Goal: Task Accomplishment & Management: Use online tool/utility

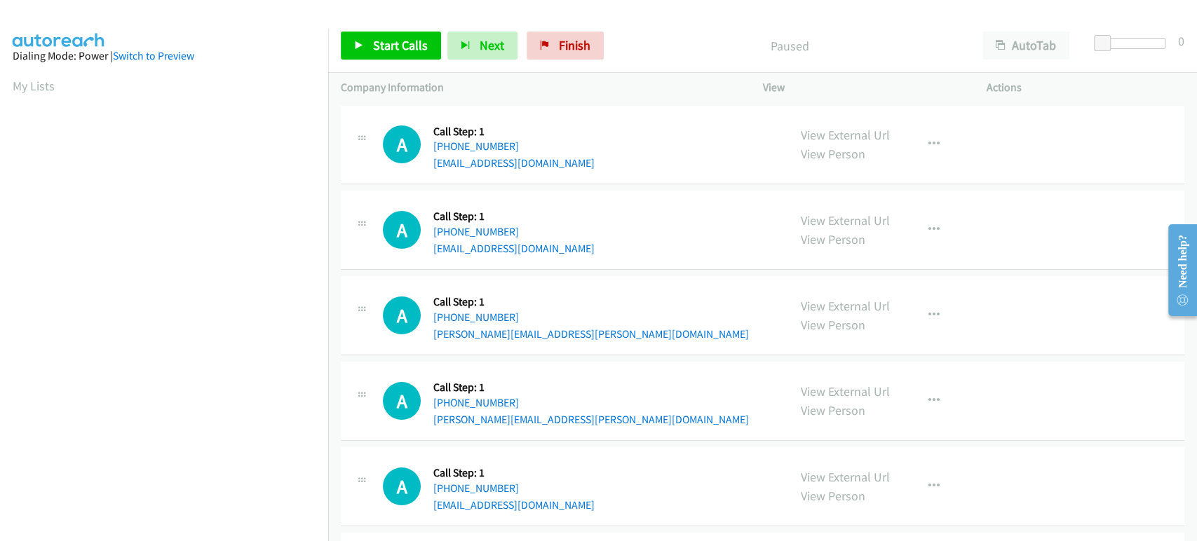
scroll to position [246, 0]
click at [375, 39] on span "Start Calls" at bounding box center [400, 45] width 55 height 16
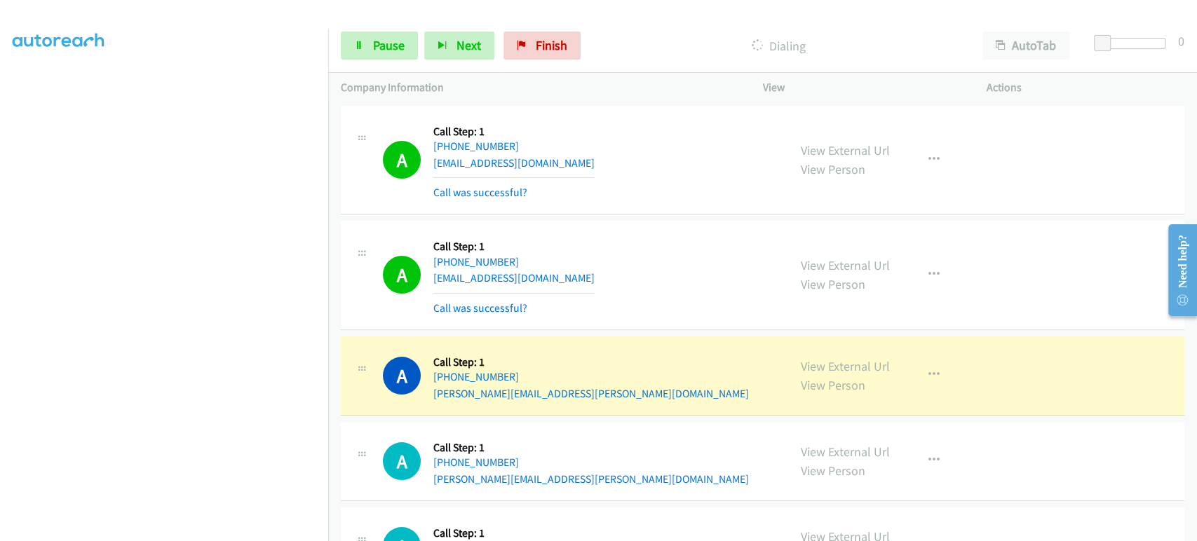
scroll to position [242, 0]
drag, startPoint x: 533, startPoint y: 260, endPoint x: 448, endPoint y: 261, distance: 84.9
click at [448, 261] on div "+1 303-882-0509" at bounding box center [513, 262] width 161 height 17
copy link "303-882-0509"
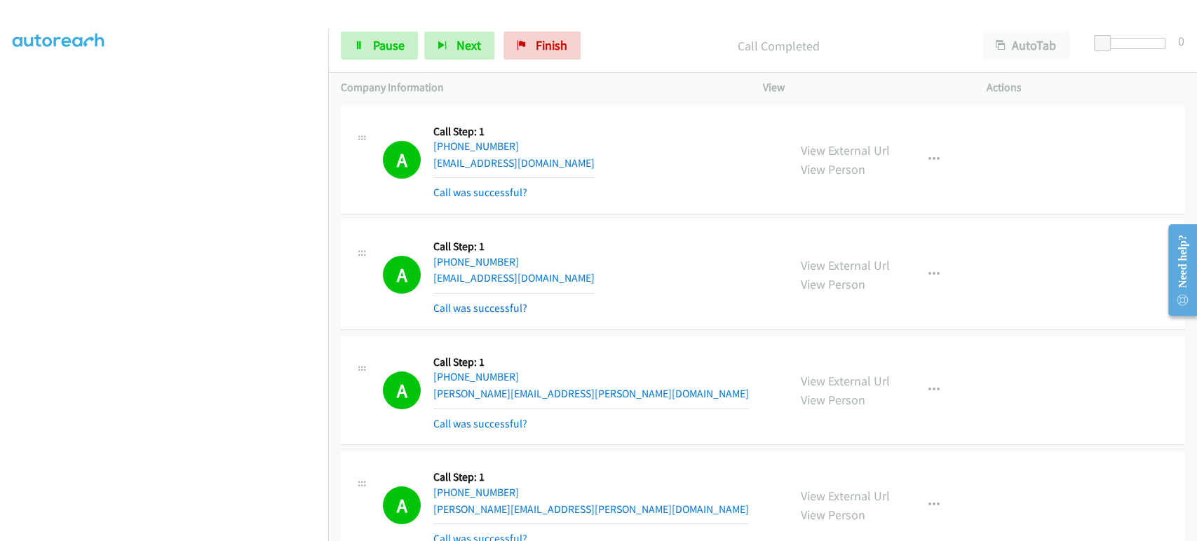
scroll to position [246, 0]
click at [159, 528] on section at bounding box center [164, 208] width 303 height 671
click at [451, 42] on button "Next" at bounding box center [459, 46] width 70 height 28
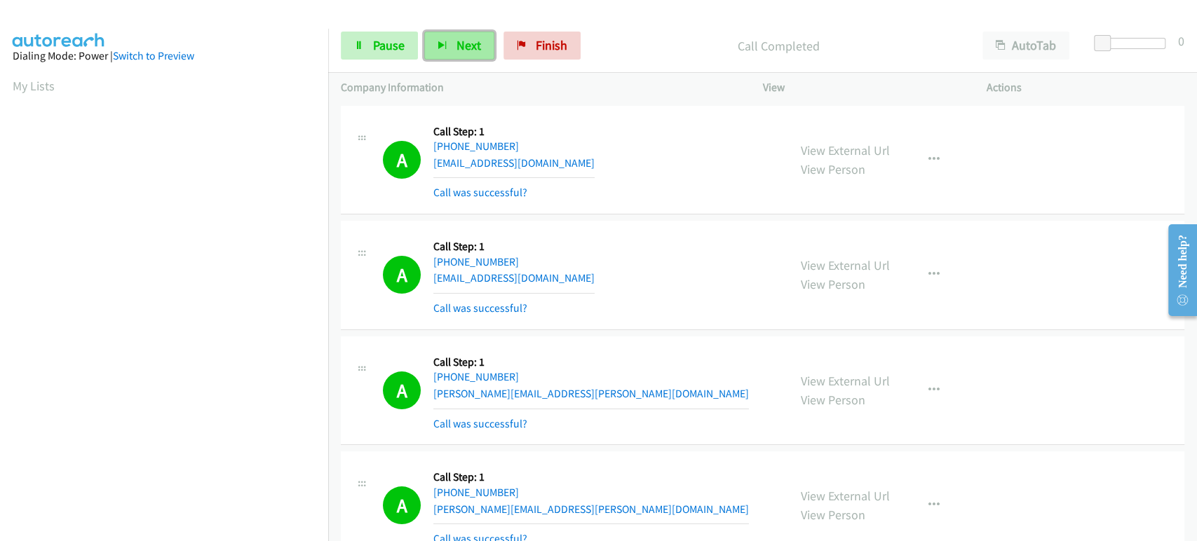
click at [466, 46] on span "Next" at bounding box center [469, 45] width 25 height 16
click at [382, 52] on span "Pause" at bounding box center [389, 45] width 32 height 16
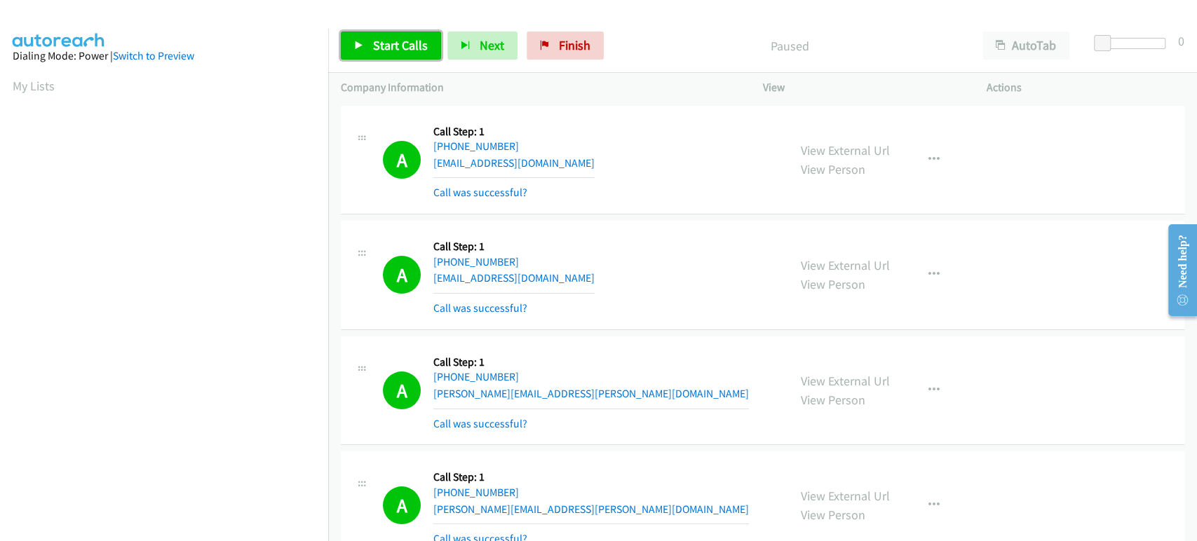
click at [376, 34] on link "Start Calls" at bounding box center [391, 46] width 100 height 28
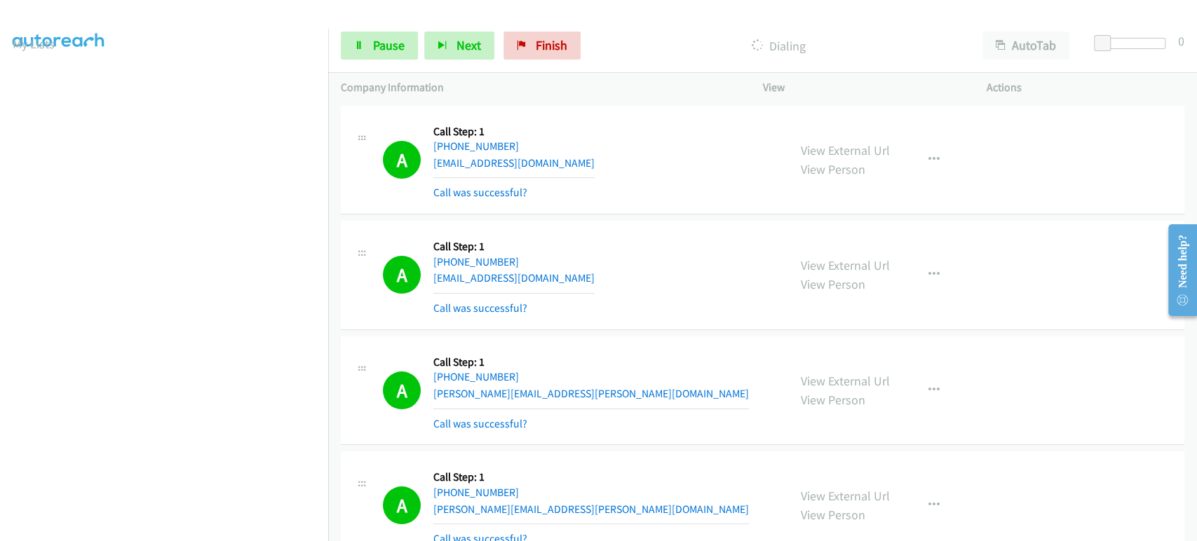
scroll to position [12, 0]
click at [457, 47] on span "Next" at bounding box center [469, 45] width 25 height 16
click at [446, 55] on button "Next" at bounding box center [459, 46] width 70 height 28
click at [362, 43] on icon at bounding box center [359, 46] width 10 height 10
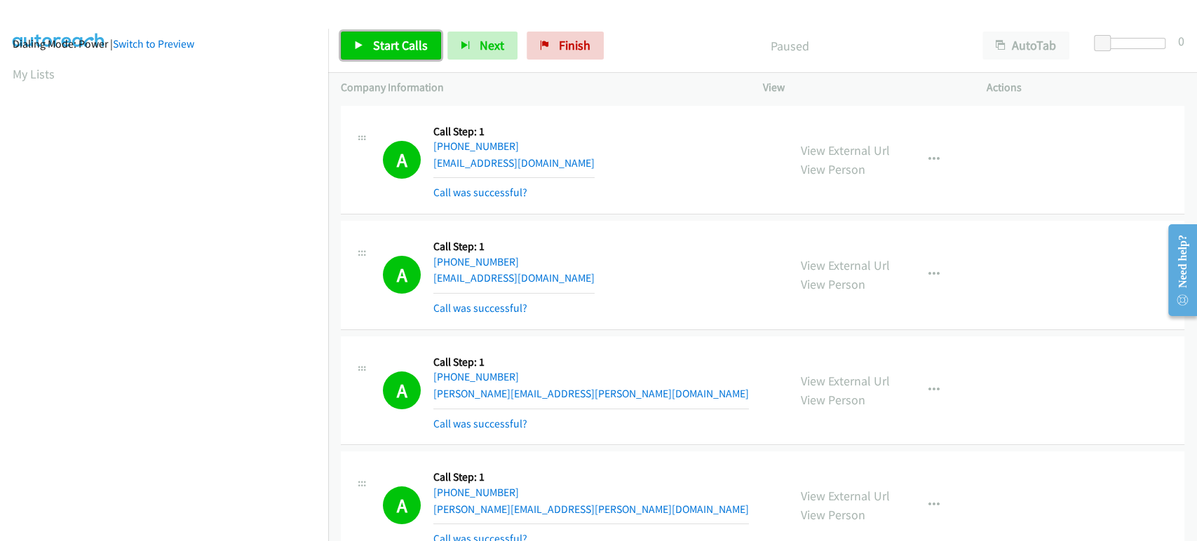
click at [362, 43] on icon at bounding box center [359, 46] width 10 height 10
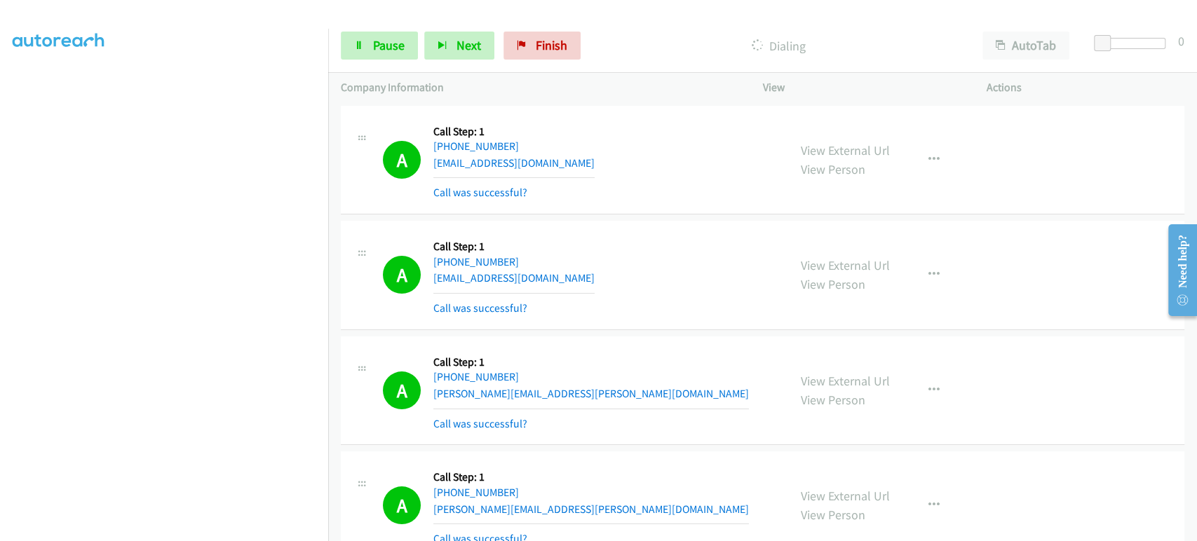
scroll to position [246, 0]
click at [378, 49] on span "Pause" at bounding box center [389, 45] width 32 height 16
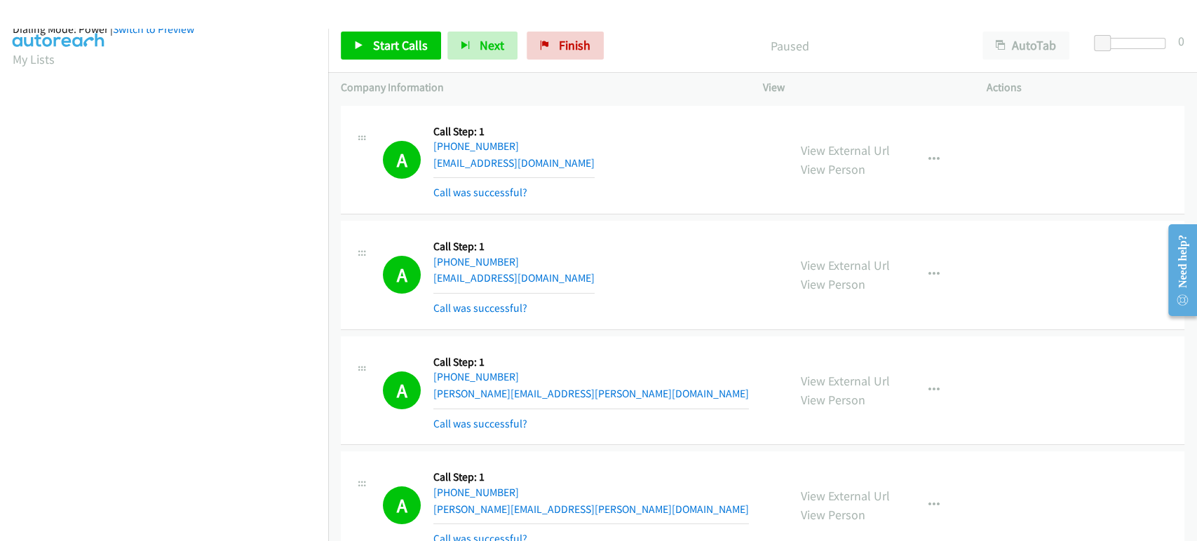
scroll to position [0, 0]
click at [396, 47] on span "Start Calls" at bounding box center [400, 45] width 55 height 16
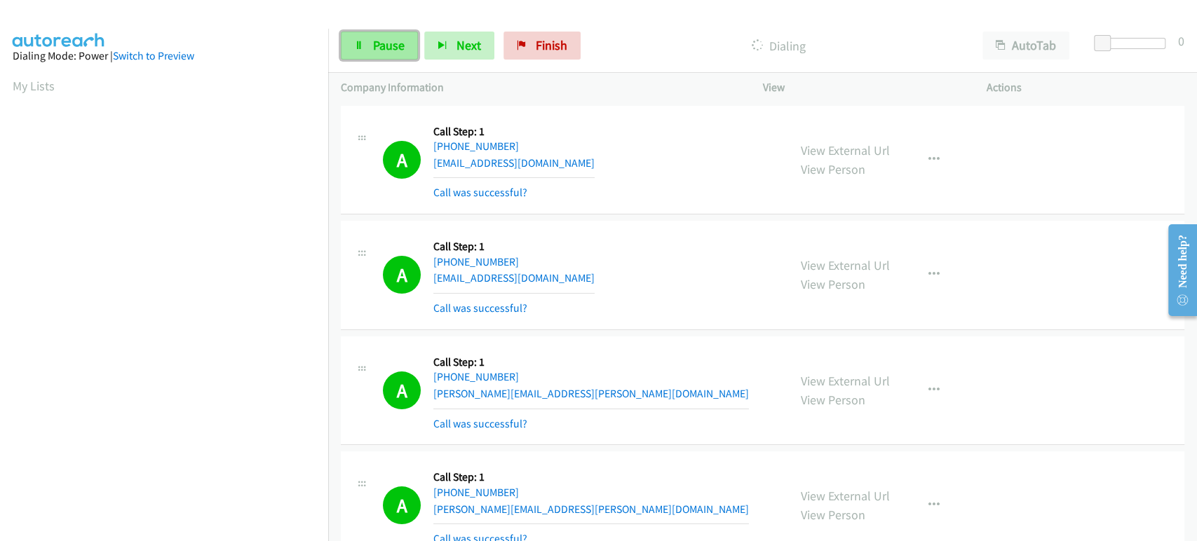
click at [390, 43] on span "Pause" at bounding box center [389, 45] width 32 height 16
click at [570, 46] on span "Finish" at bounding box center [575, 45] width 32 height 16
click at [664, 52] on p "Call Completed" at bounding box center [790, 45] width 335 height 19
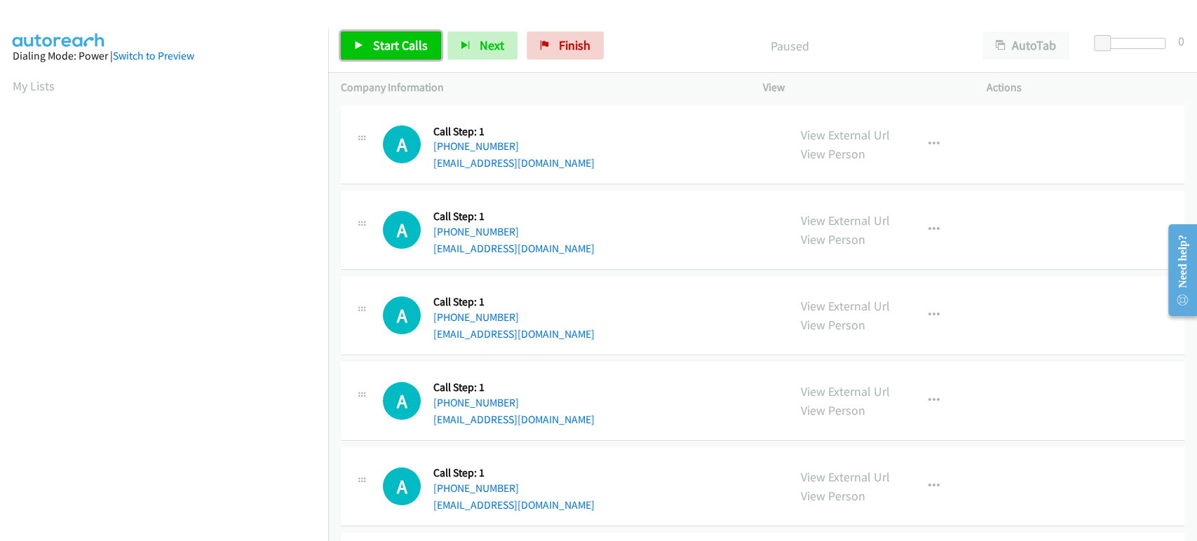
click at [408, 55] on link "Start Calls" at bounding box center [391, 46] width 100 height 28
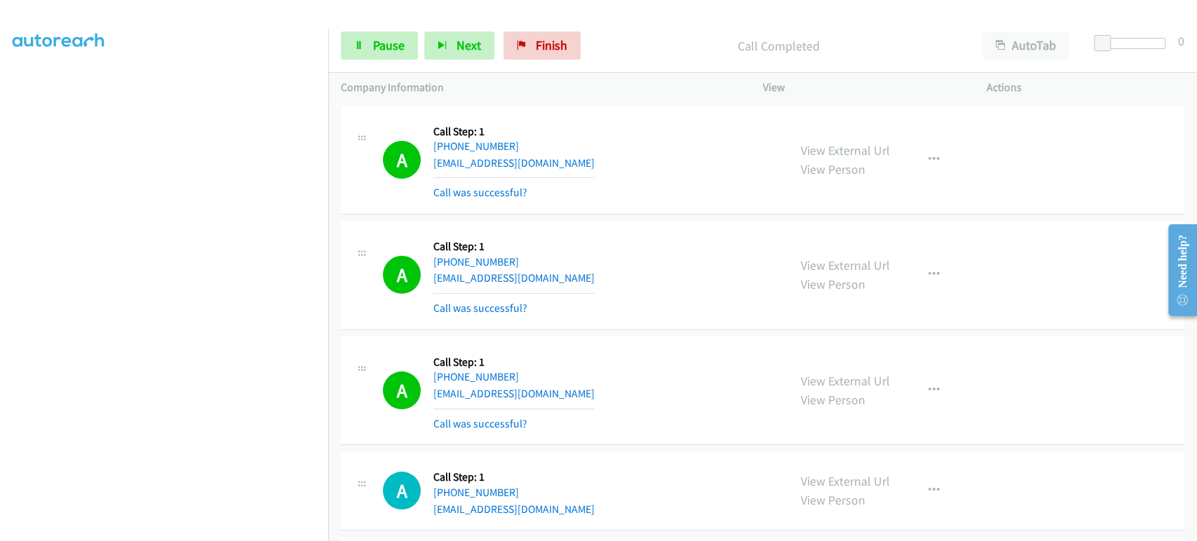
scroll to position [242, 0]
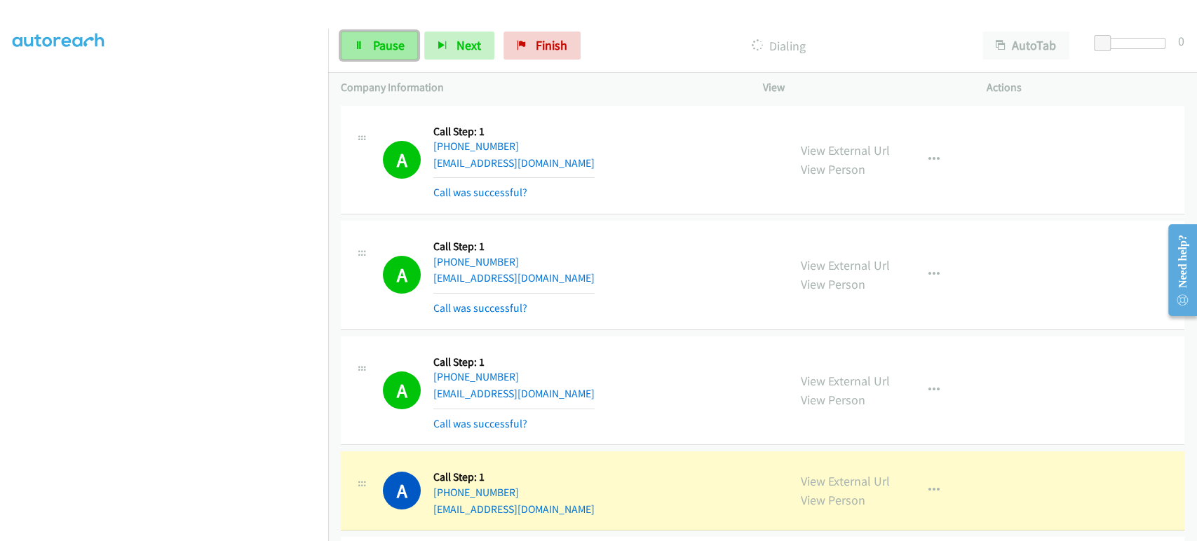
click at [365, 39] on link "Pause" at bounding box center [379, 46] width 77 height 28
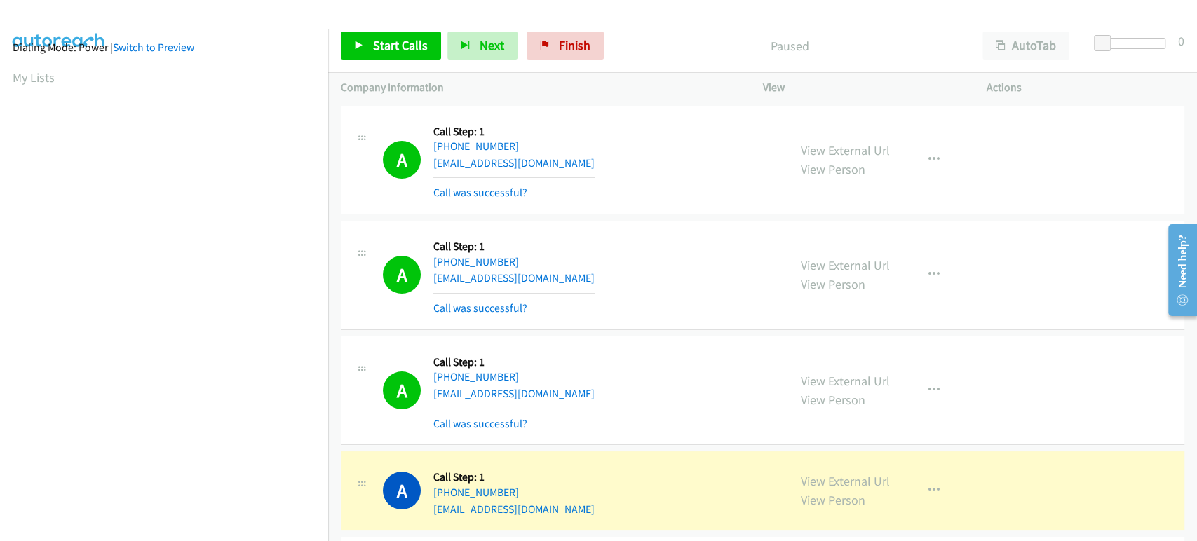
scroll to position [0, 0]
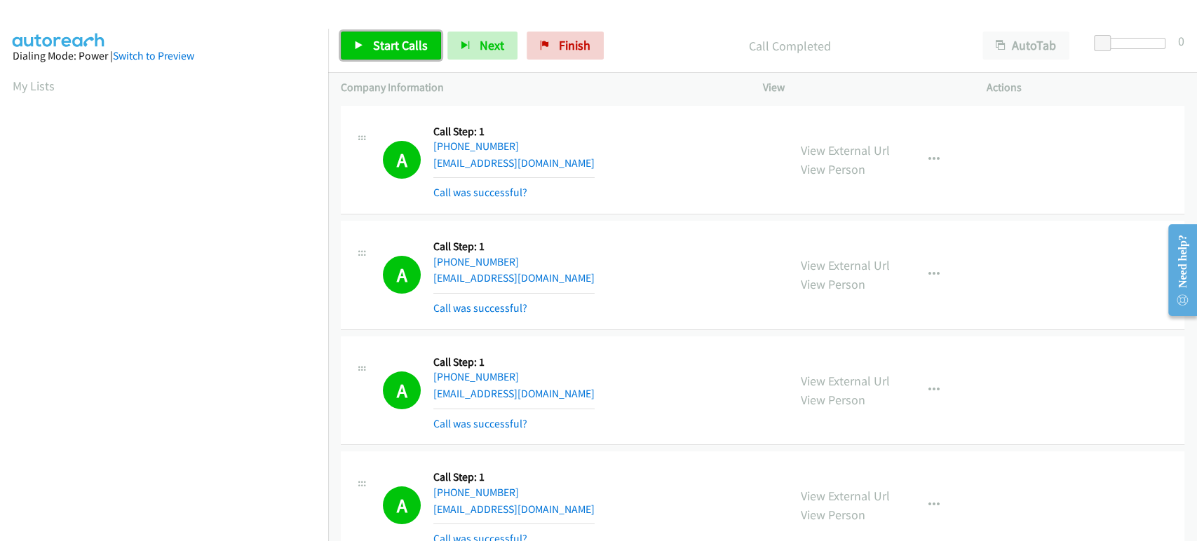
click at [380, 48] on span "Start Calls" at bounding box center [400, 45] width 55 height 16
click at [365, 46] on link "Pause" at bounding box center [379, 46] width 77 height 28
click at [401, 41] on span "Start Calls" at bounding box center [400, 45] width 55 height 16
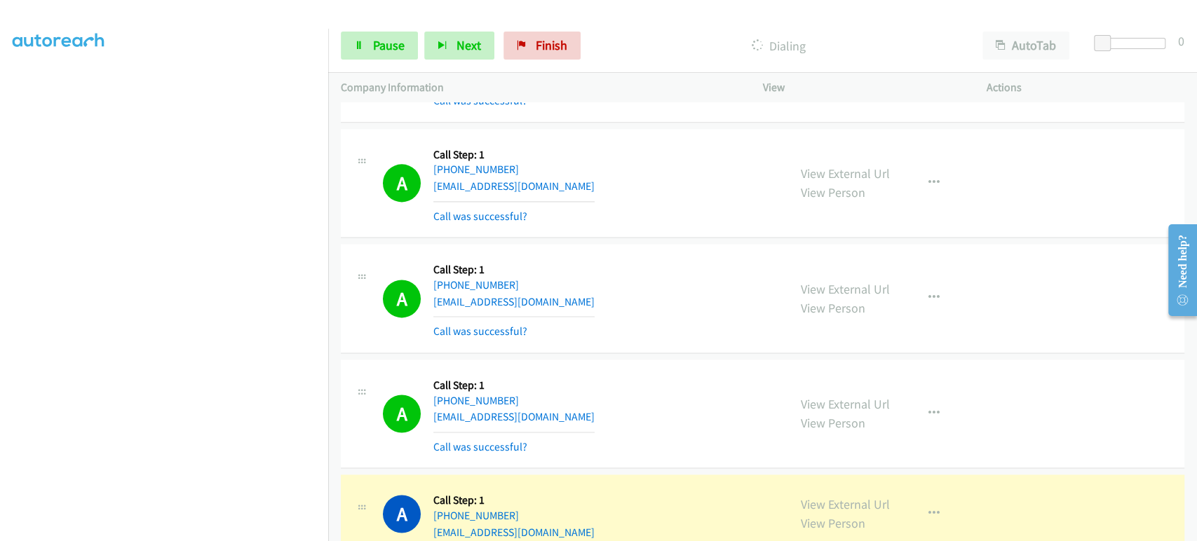
scroll to position [242, 0]
click at [373, 51] on span "Pause" at bounding box center [389, 45] width 32 height 16
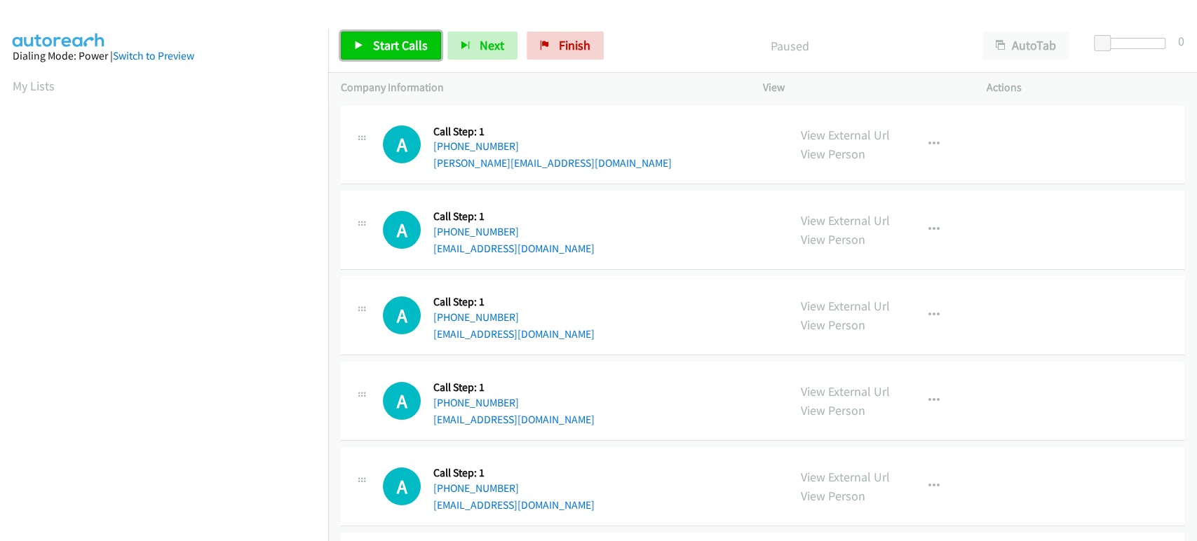
click at [379, 46] on span "Start Calls" at bounding box center [400, 45] width 55 height 16
click at [394, 59] on link "Start Calls" at bounding box center [391, 46] width 100 height 28
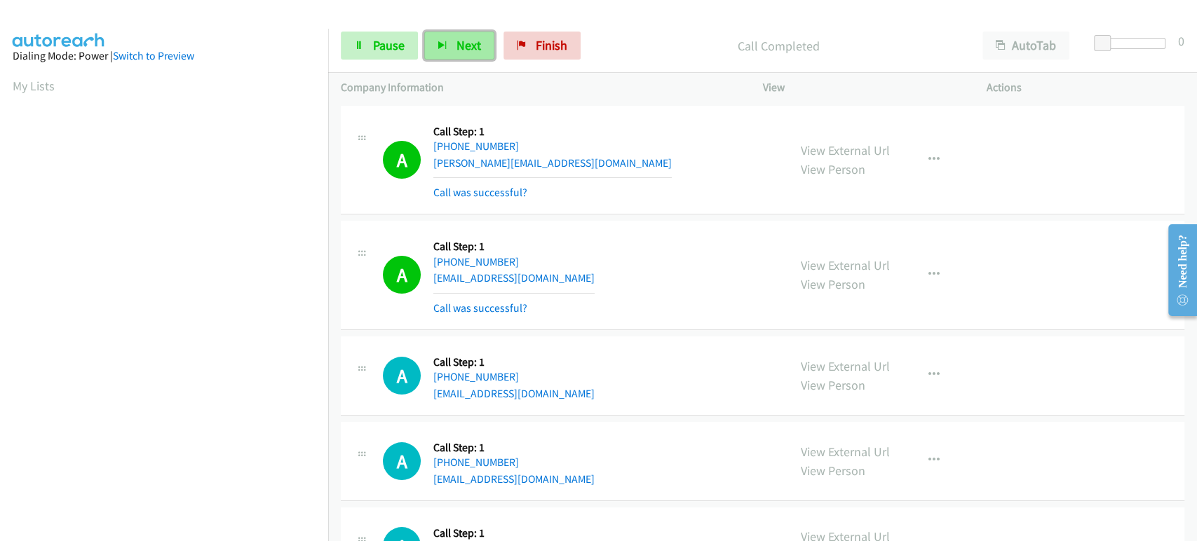
click at [447, 44] on button "Next" at bounding box center [459, 46] width 70 height 28
click at [382, 39] on span "Pause" at bounding box center [389, 45] width 32 height 16
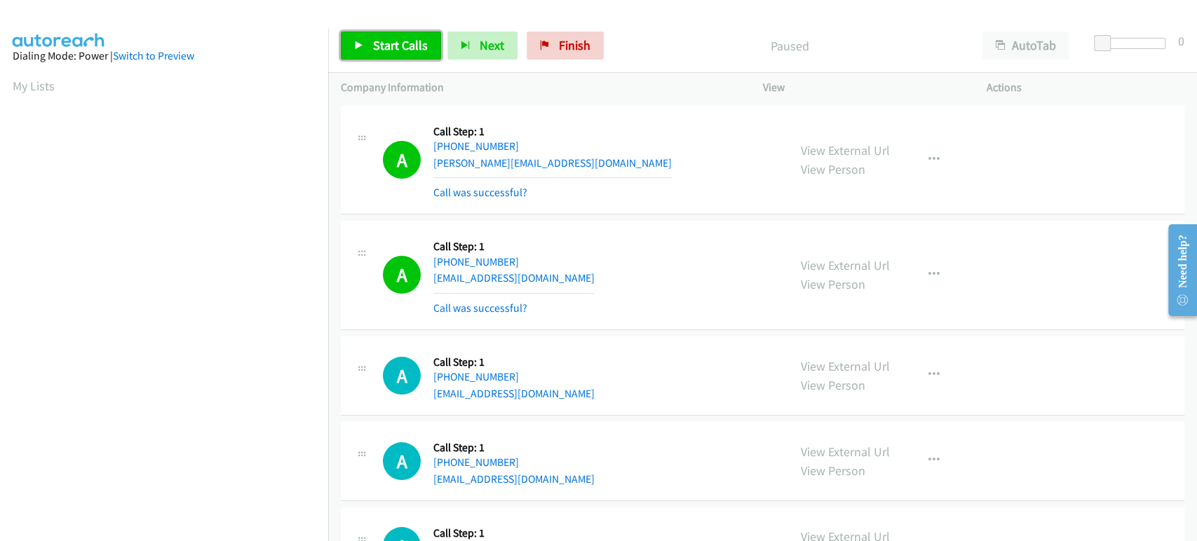
click at [370, 38] on link "Start Calls" at bounding box center [391, 46] width 100 height 28
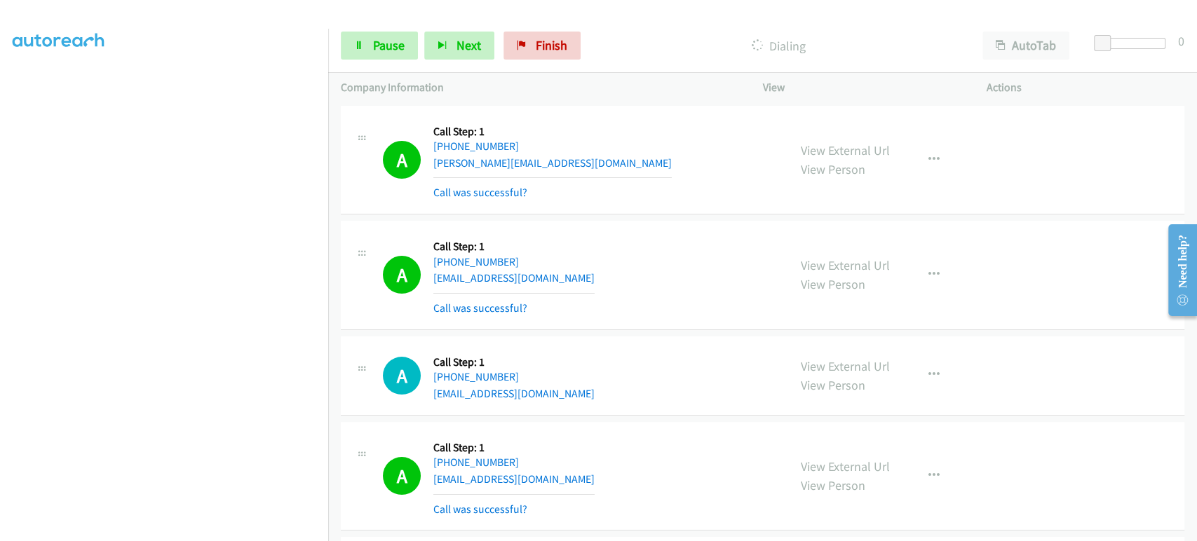
scroll to position [90, 0]
click at [362, 54] on link "Pause" at bounding box center [379, 46] width 77 height 28
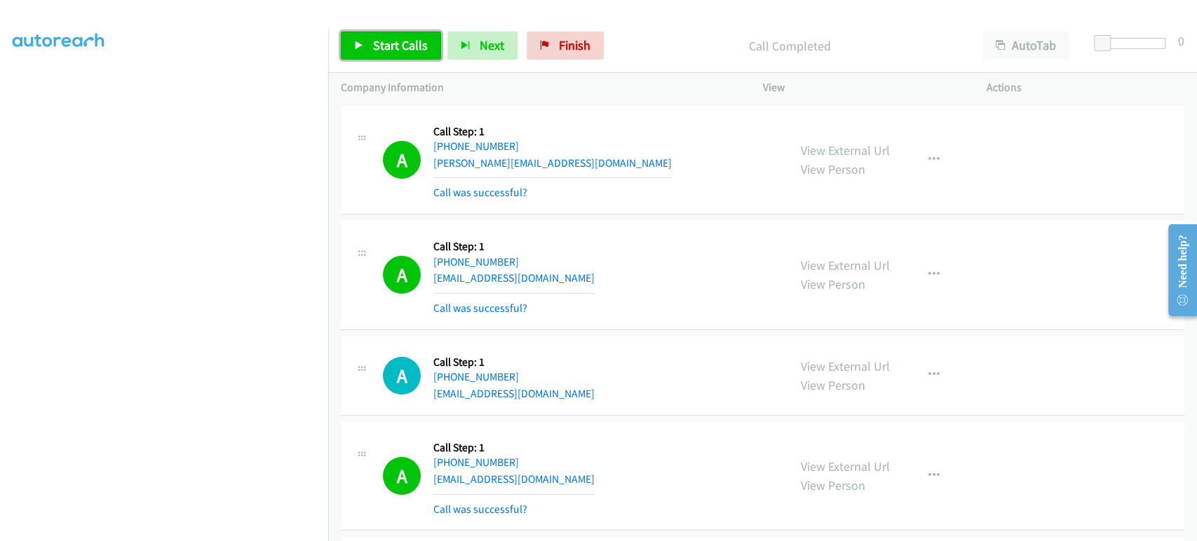
click at [378, 51] on span "Start Calls" at bounding box center [400, 45] width 55 height 16
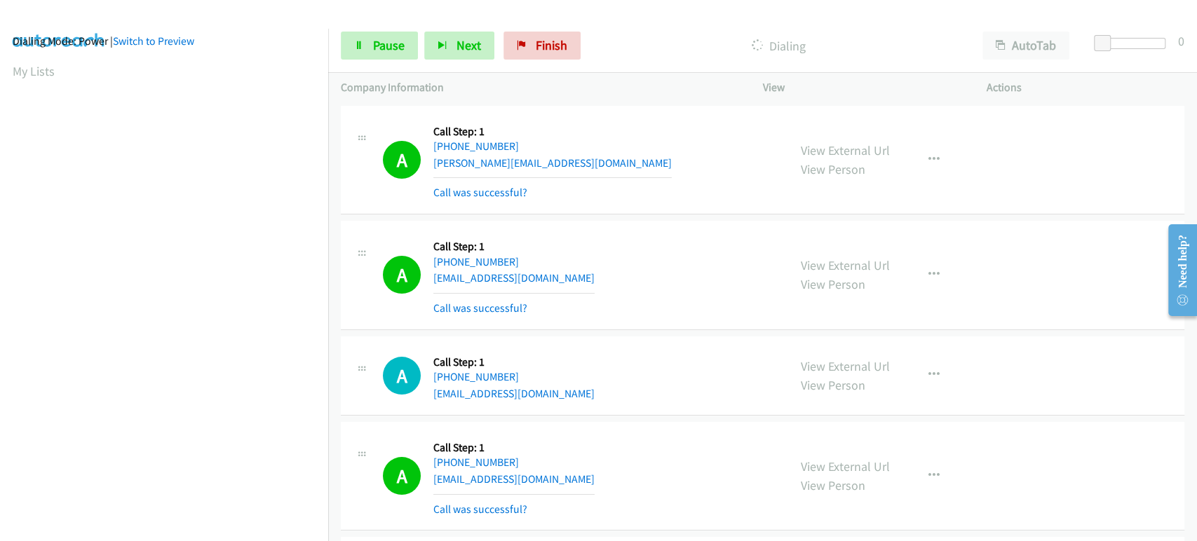
scroll to position [0, 0]
drag, startPoint x: 227, startPoint y: 532, endPoint x: 224, endPoint y: 525, distance: 7.3
click at [226, 530] on section at bounding box center [164, 208] width 303 height 671
click at [358, 43] on icon at bounding box center [359, 46] width 10 height 10
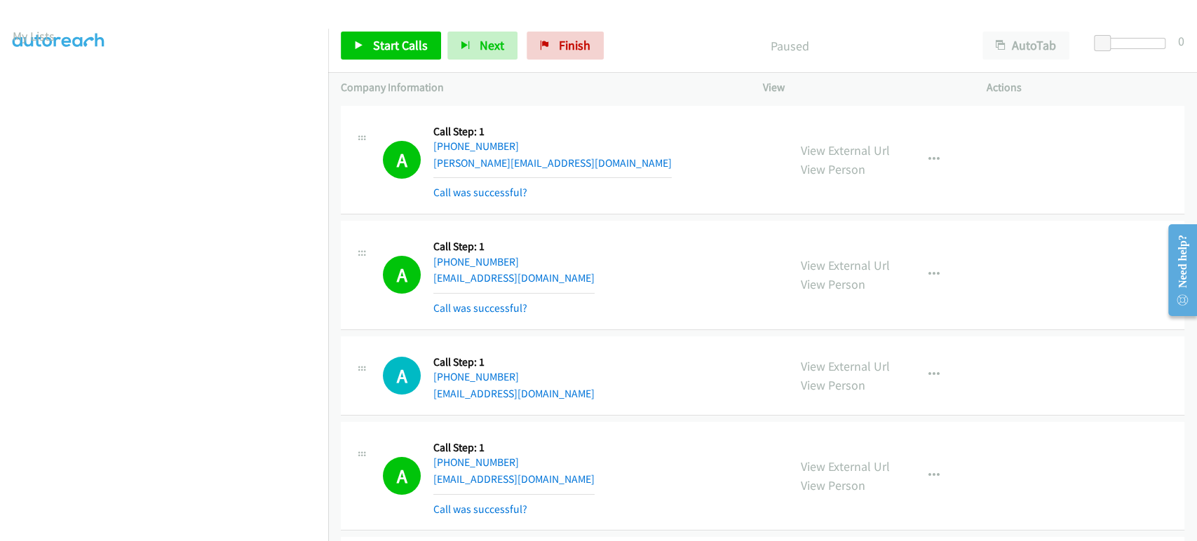
scroll to position [0, 0]
click at [363, 45] on icon at bounding box center [359, 46] width 10 height 10
click at [382, 41] on span "Pause" at bounding box center [389, 45] width 32 height 16
